Goal: Task Accomplishment & Management: Manage account settings

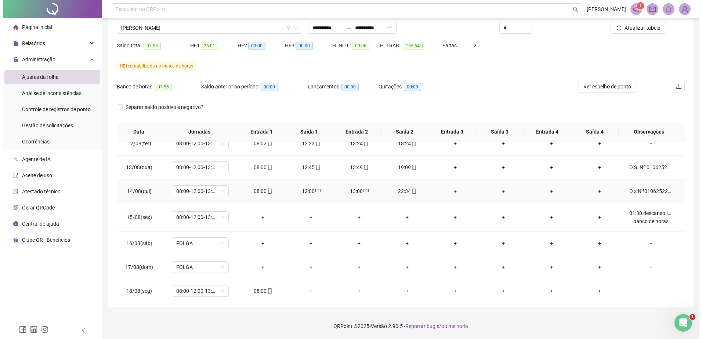
scroll to position [492, 0]
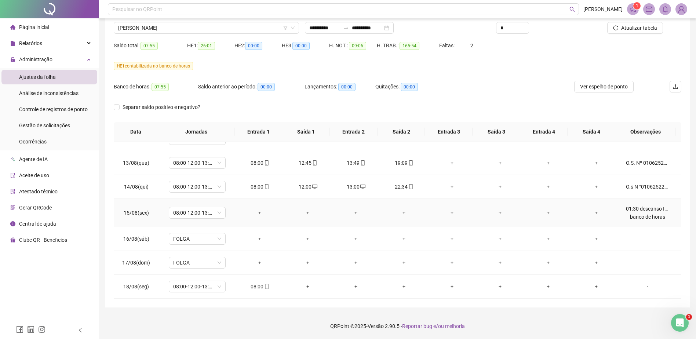
click at [648, 213] on div "01:30 descanso Inter joanda banco de horas" at bounding box center [647, 213] width 43 height 16
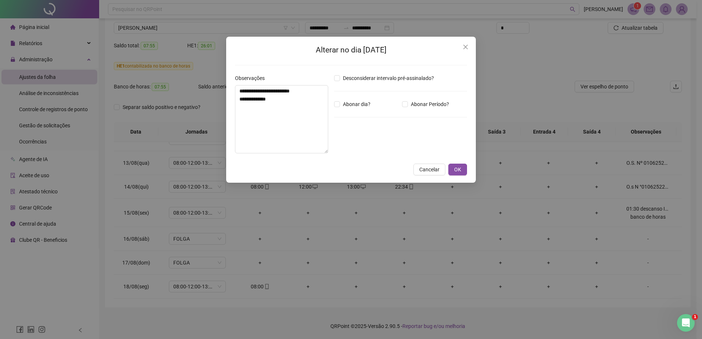
type input "*****"
click at [457, 169] on span "OK" at bounding box center [457, 170] width 7 height 8
click at [464, 169] on button "OK" at bounding box center [457, 170] width 19 height 12
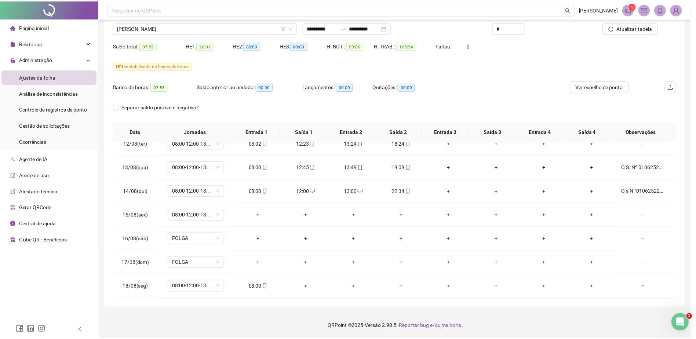
scroll to position [488, 0]
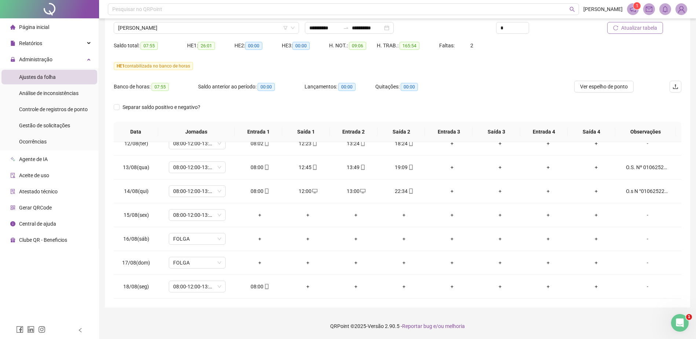
click at [633, 33] on button "Atualizar tabela" at bounding box center [636, 28] width 56 height 12
click at [615, 89] on span "Ver espelho de ponto" at bounding box center [604, 87] width 48 height 8
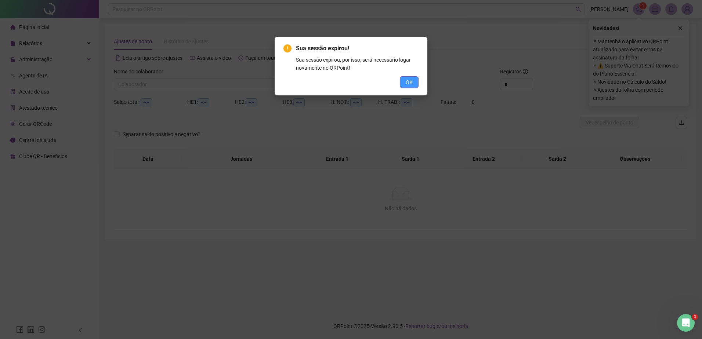
click at [407, 81] on span "OK" at bounding box center [409, 82] width 7 height 8
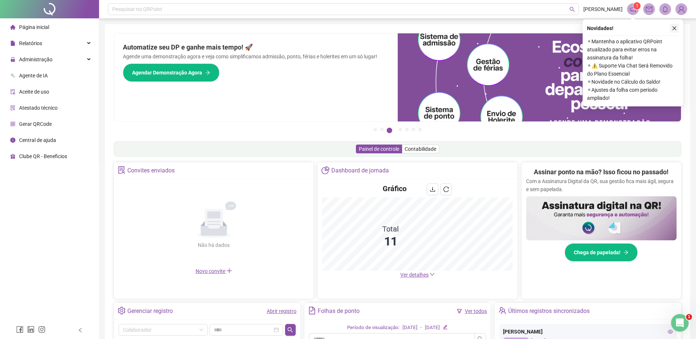
click at [676, 29] on icon "close" at bounding box center [674, 28] width 5 height 5
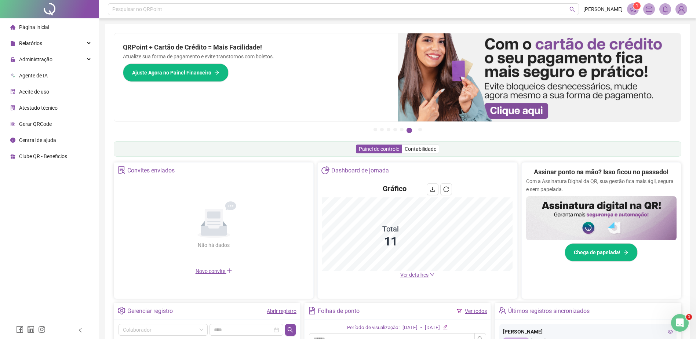
click at [64, 89] on li "Aceite de uso" at bounding box center [49, 91] width 96 height 15
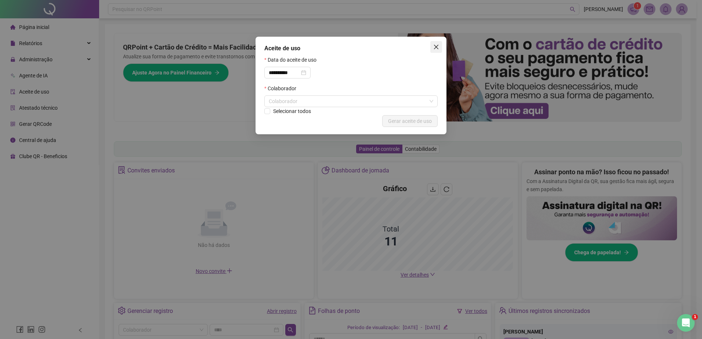
click at [438, 45] on icon "close" at bounding box center [436, 47] width 6 height 6
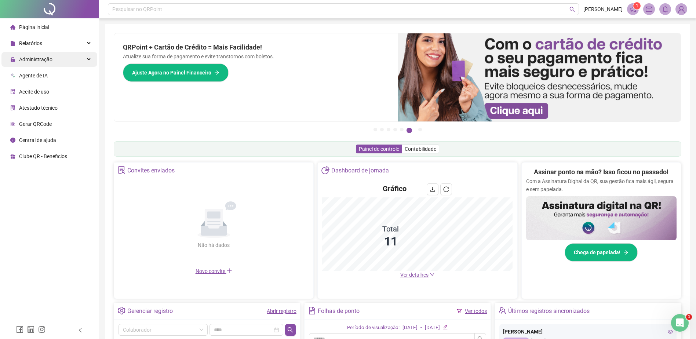
click at [76, 61] on div "Administração" at bounding box center [49, 59] width 96 height 15
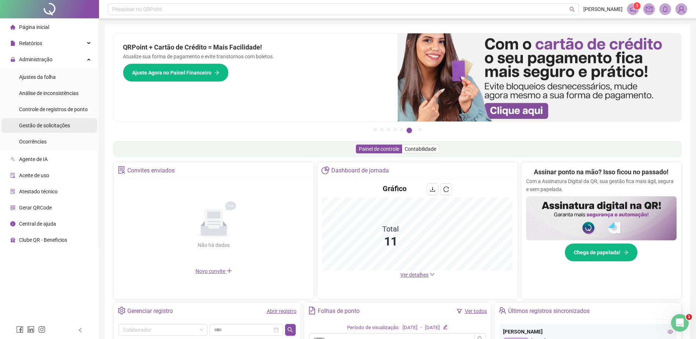
click at [69, 125] on span "Gestão de solicitações" at bounding box center [44, 126] width 51 height 6
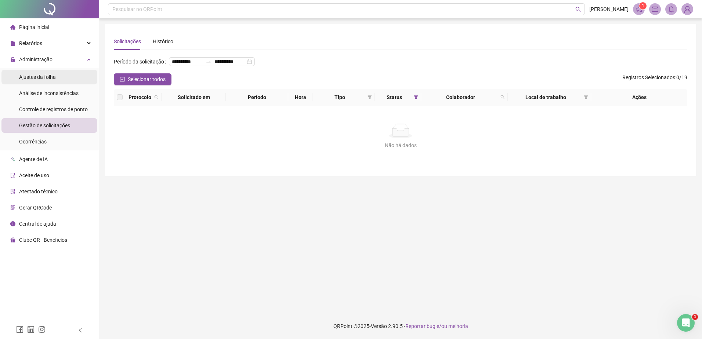
click at [51, 75] on span "Ajustes da folha" at bounding box center [37, 77] width 37 height 6
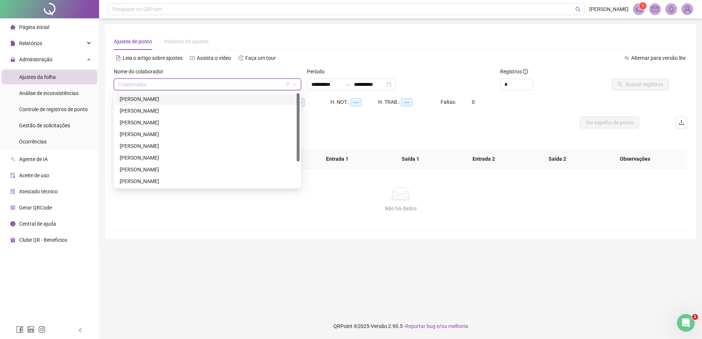
click at [183, 85] on input "search" at bounding box center [204, 84] width 172 height 11
click at [187, 142] on div "FLAVIO JOSE DOS SANTOS" at bounding box center [207, 146] width 175 height 8
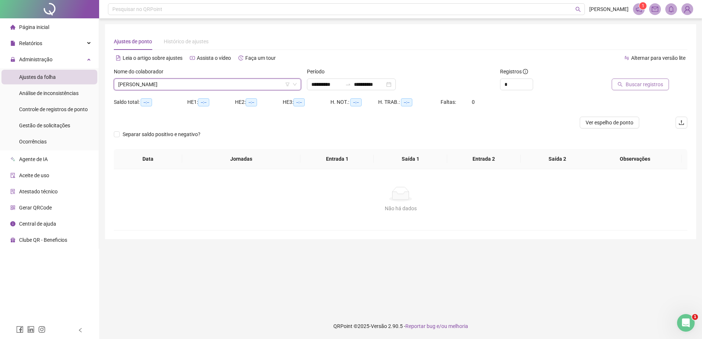
click at [626, 83] on button "Buscar registros" at bounding box center [640, 85] width 57 height 12
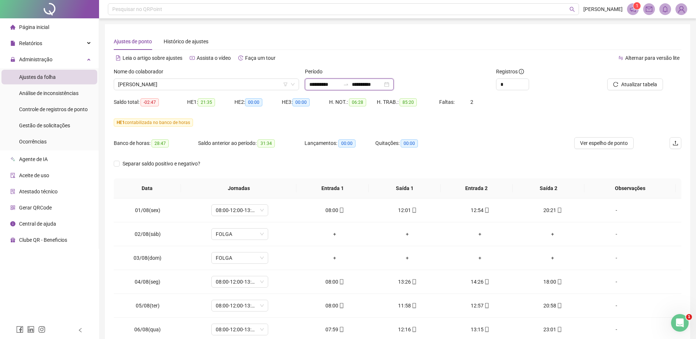
click at [369, 85] on input "**********" at bounding box center [367, 84] width 31 height 8
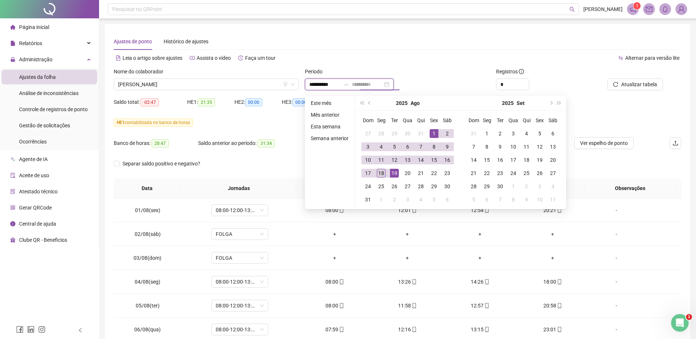
type input "**********"
click at [377, 173] on div "18" at bounding box center [381, 173] width 9 height 9
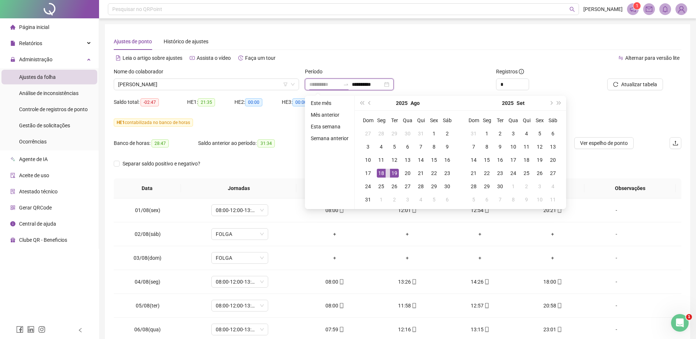
type input "**********"
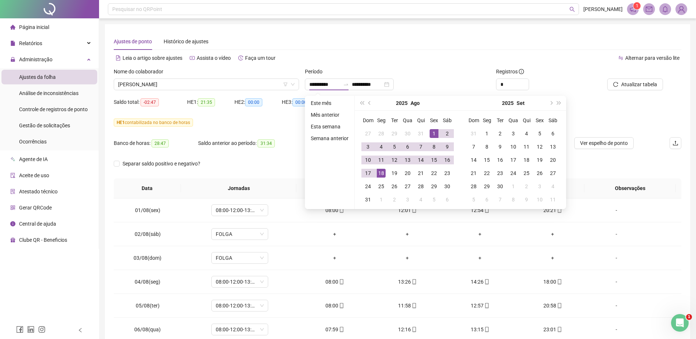
click at [556, 58] on div "Alternar para versão lite" at bounding box center [540, 58] width 284 height 12
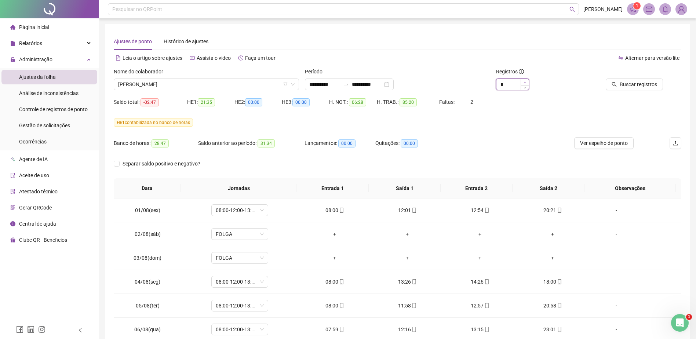
click at [524, 82] on icon "up" at bounding box center [525, 82] width 3 height 3
type input "*"
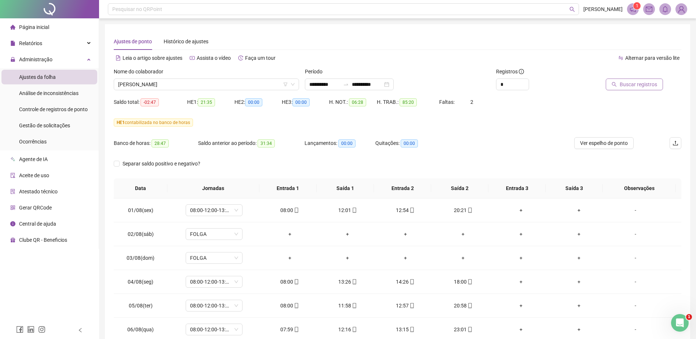
click at [623, 87] on span "Buscar registros" at bounding box center [638, 84] width 37 height 8
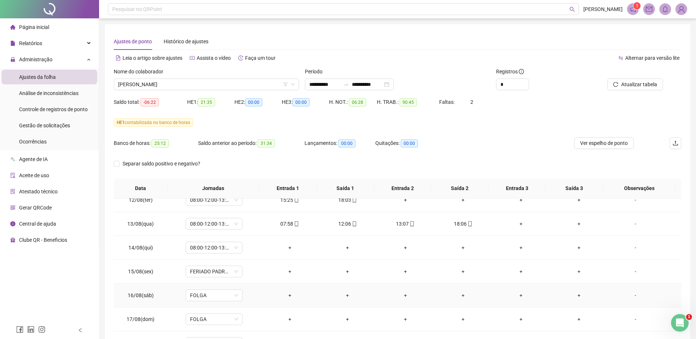
scroll to position [57, 0]
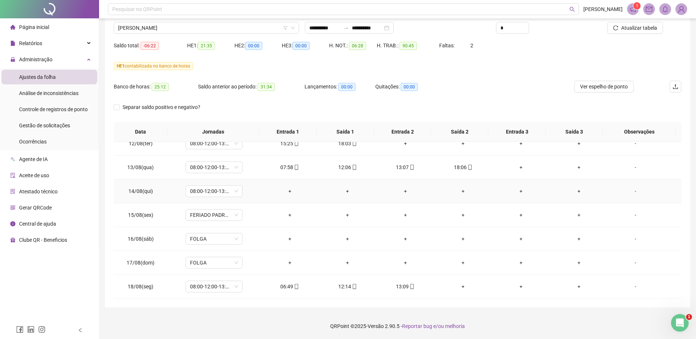
click at [638, 192] on div "-" at bounding box center [635, 191] width 43 height 8
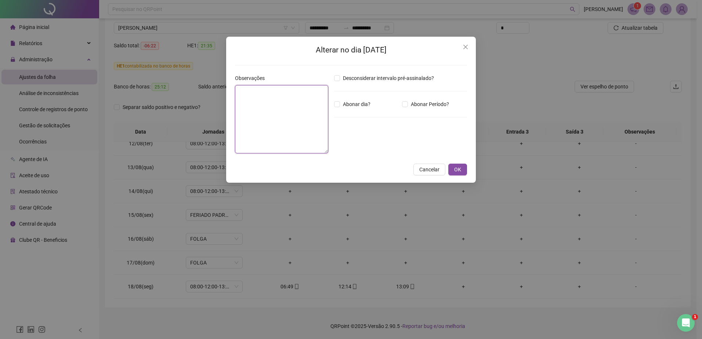
click at [304, 121] on textarea at bounding box center [281, 119] width 93 height 68
type textarea "**********"
click at [462, 167] on button "OK" at bounding box center [457, 170] width 19 height 12
